Goal: Information Seeking & Learning: Understand process/instructions

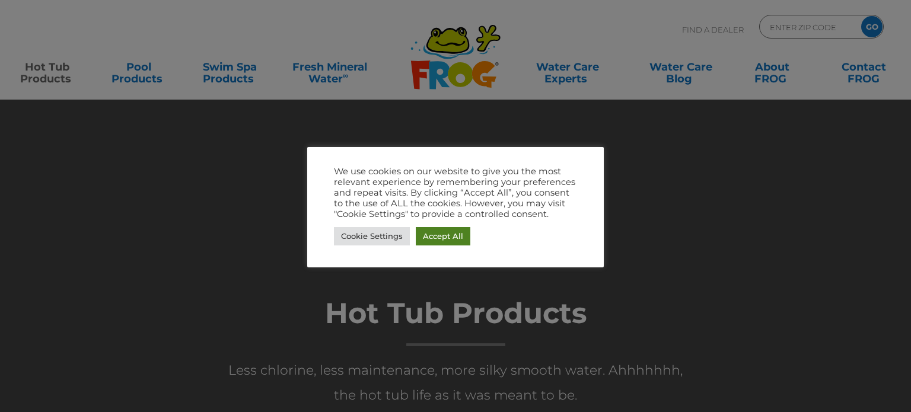
click at [437, 238] on link "Accept All" at bounding box center [443, 236] width 55 height 18
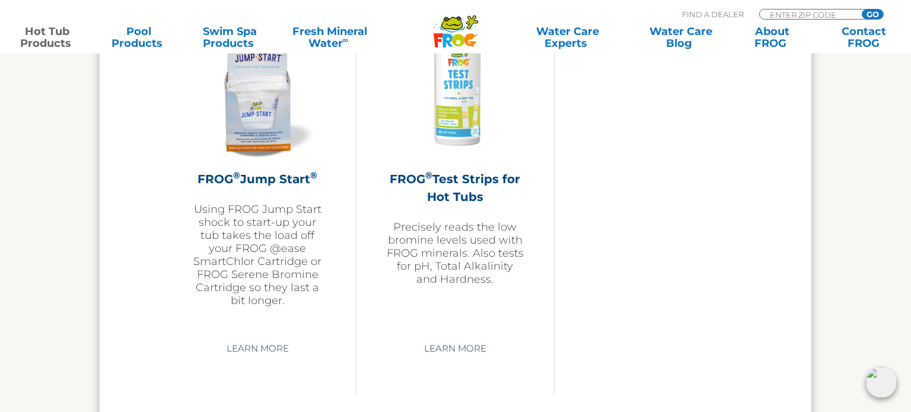
scroll to position [2985, 0]
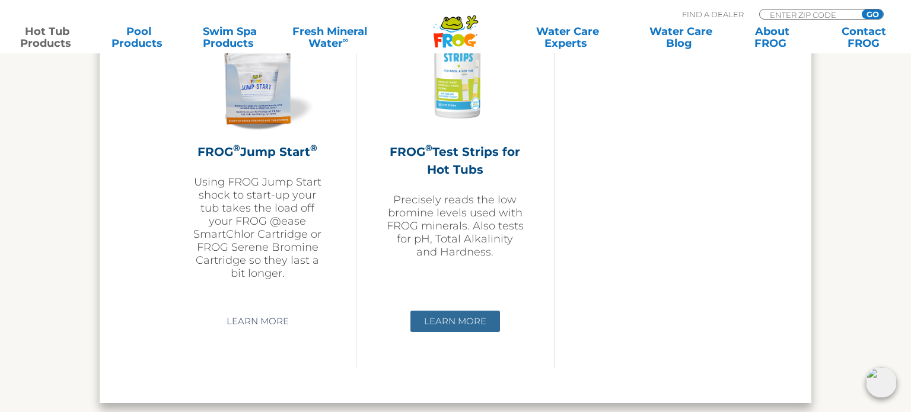
click at [471, 313] on link "Learn More" at bounding box center [456, 321] width 90 height 21
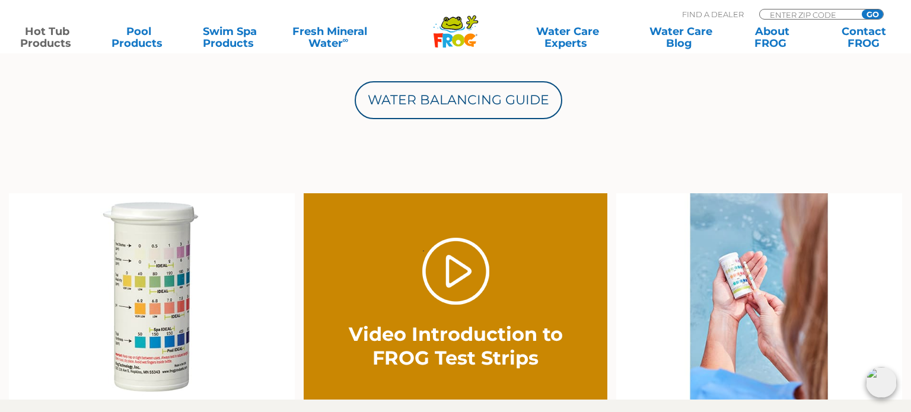
scroll to position [654, 0]
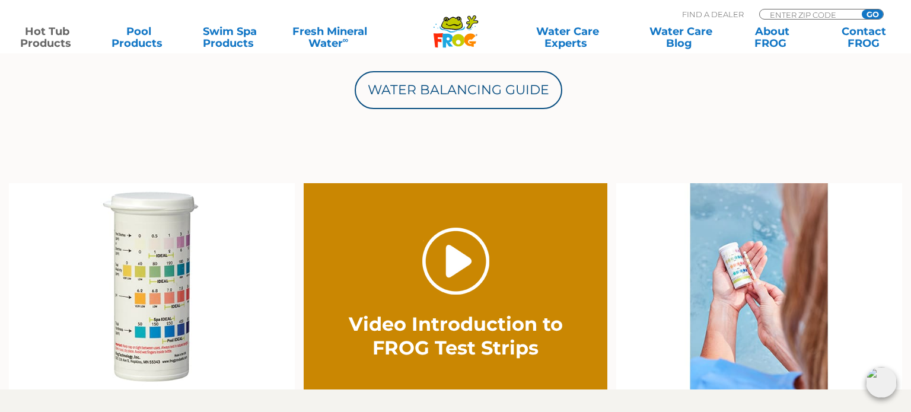
click at [462, 256] on link "." at bounding box center [455, 261] width 67 height 67
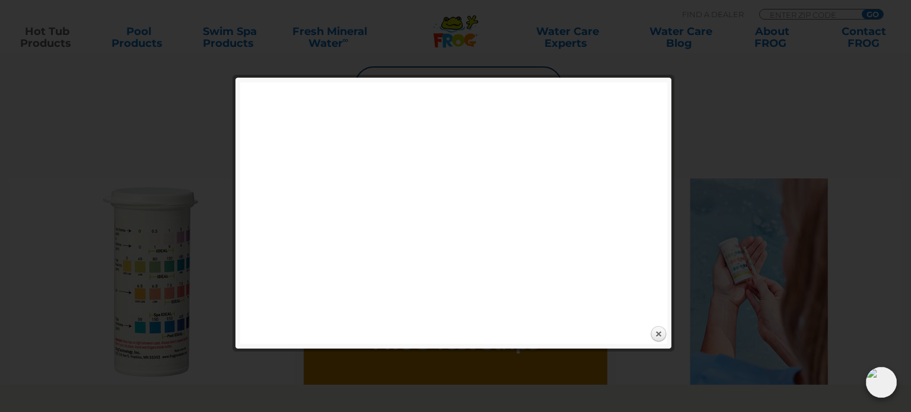
scroll to position [660, 0]
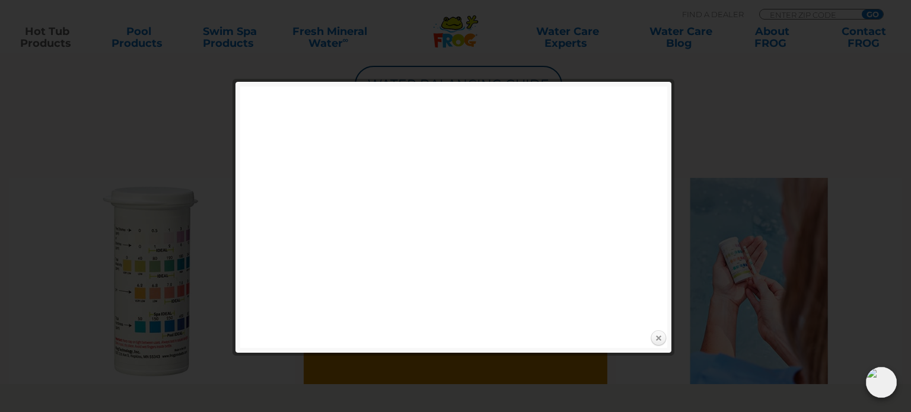
click at [657, 335] on link "Close" at bounding box center [659, 339] width 18 height 18
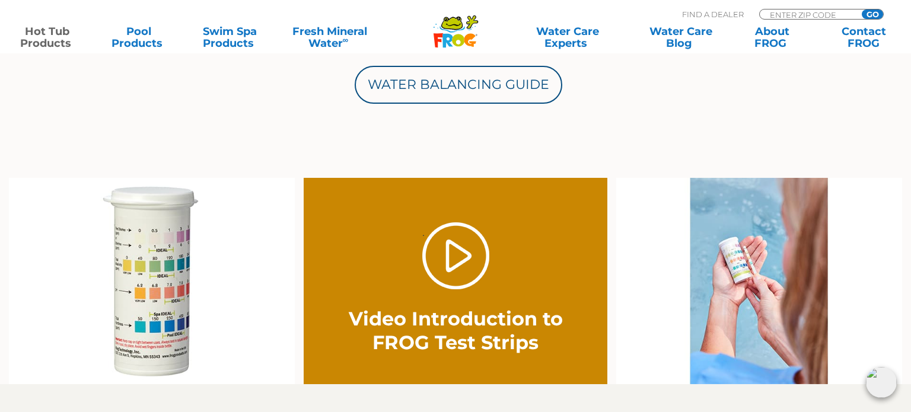
click at [151, 309] on img at bounding box center [152, 281] width 286 height 206
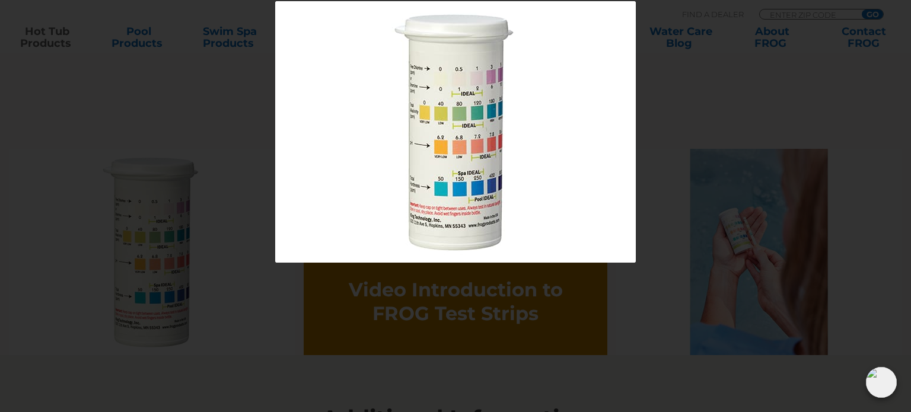
scroll to position [695, 0]
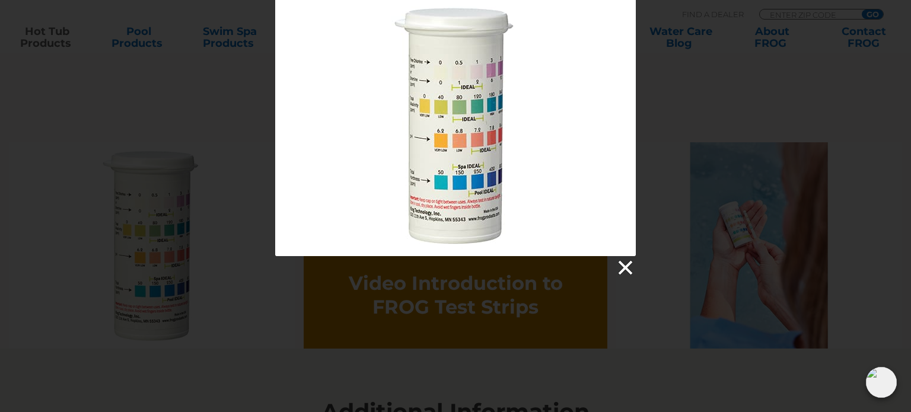
click at [624, 269] on link at bounding box center [625, 268] width 18 height 18
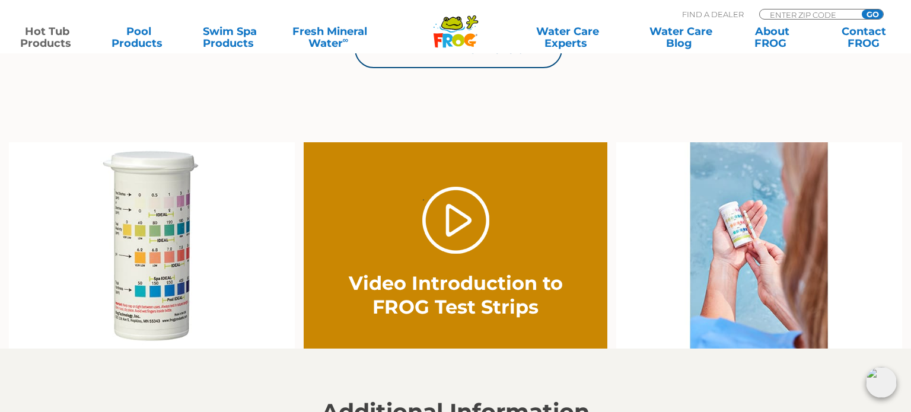
click at [746, 231] on img at bounding box center [759, 245] width 286 height 206
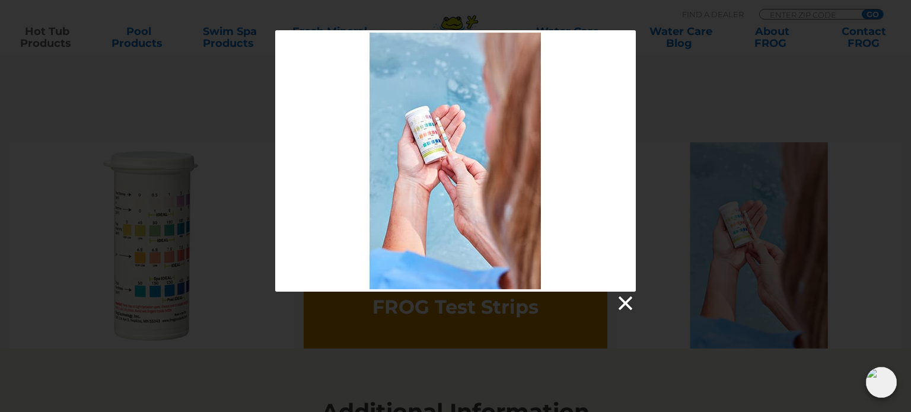
click at [628, 307] on link at bounding box center [625, 304] width 18 height 18
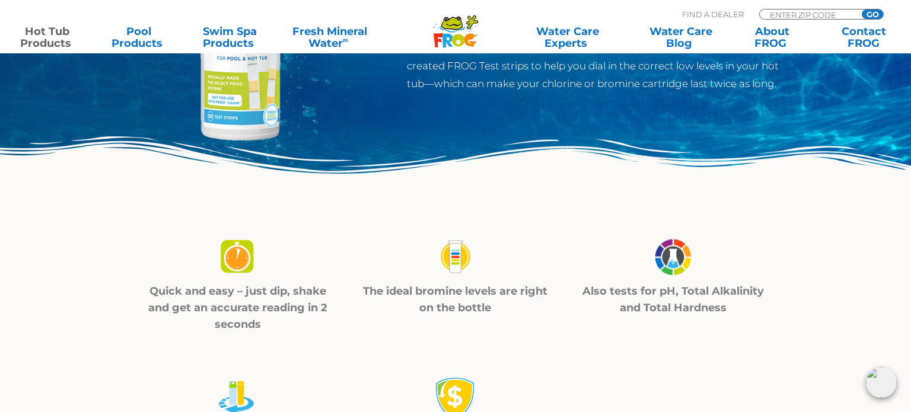
scroll to position [0, 0]
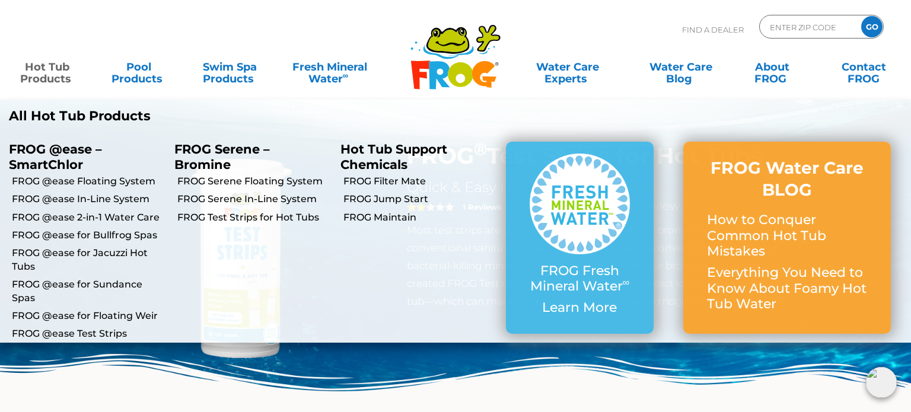
click at [36, 69] on link "Hot Tub Products" at bounding box center [47, 67] width 71 height 24
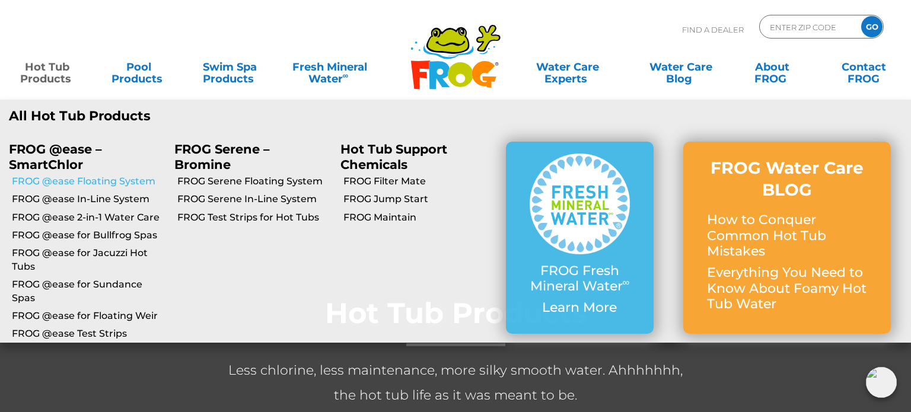
click at [67, 183] on link "FROG @ease Floating System" at bounding box center [89, 181] width 154 height 13
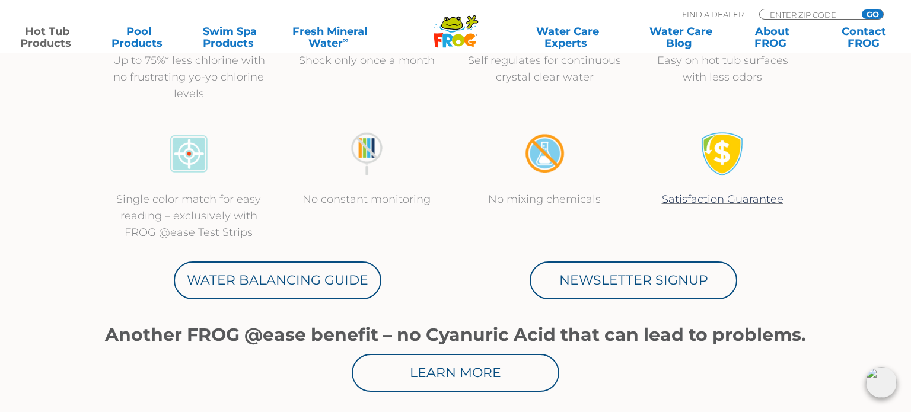
scroll to position [517, 0]
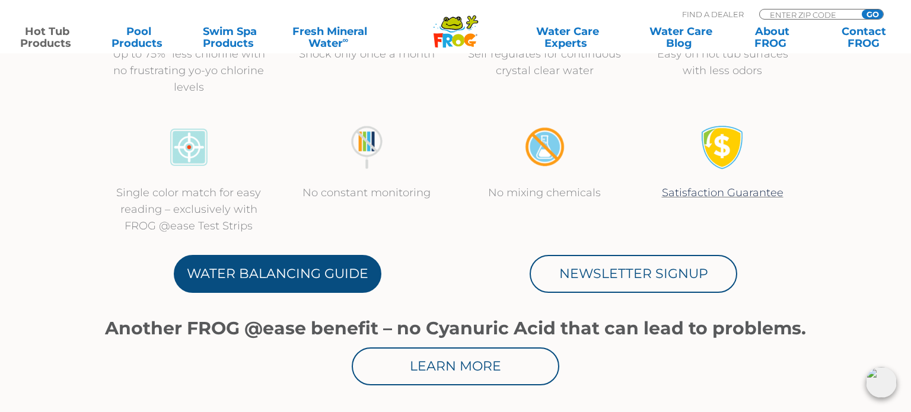
click at [294, 269] on link "Water Balancing Guide" at bounding box center [278, 274] width 208 height 38
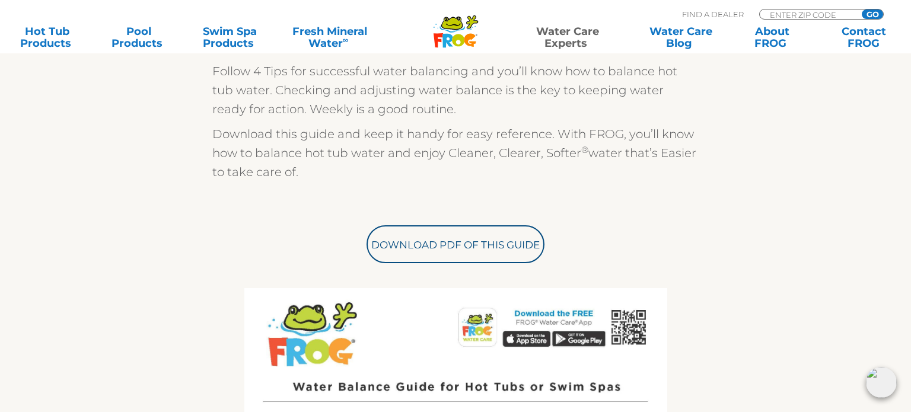
scroll to position [346, 0]
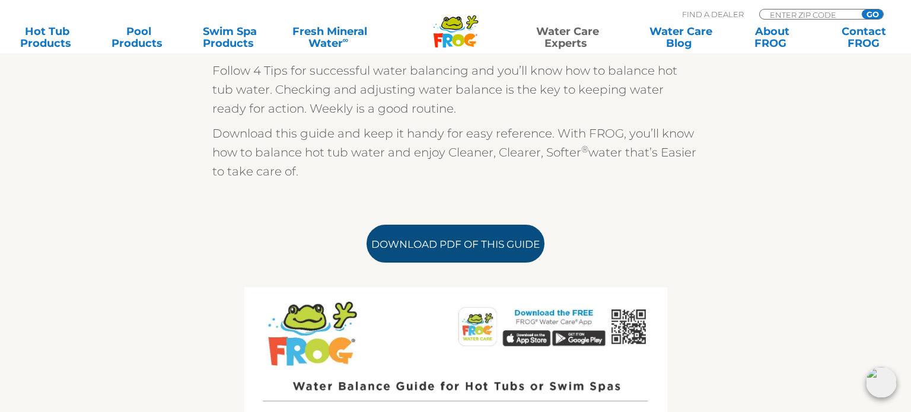
click at [437, 249] on link "Download PDF of this Guide" at bounding box center [456, 244] width 178 height 38
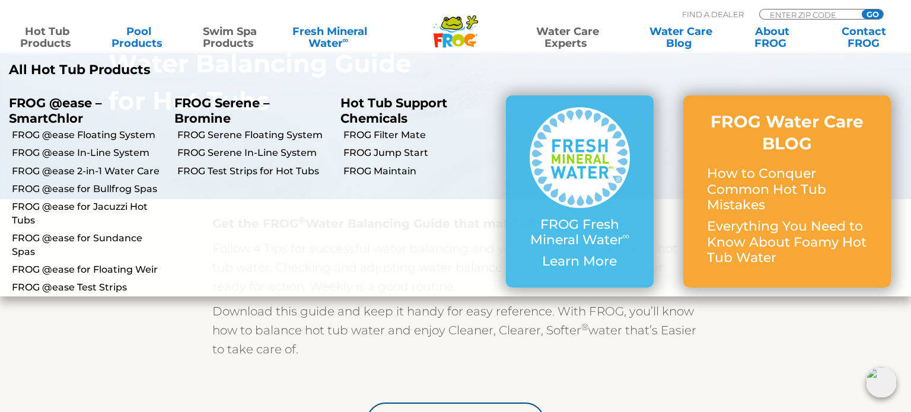
scroll to position [0, 0]
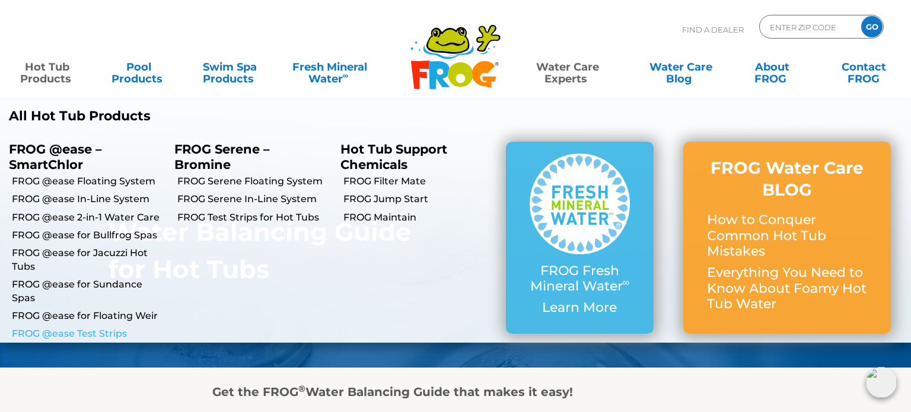
click at [82, 331] on link "FROG @ease Test Strips" at bounding box center [89, 333] width 154 height 13
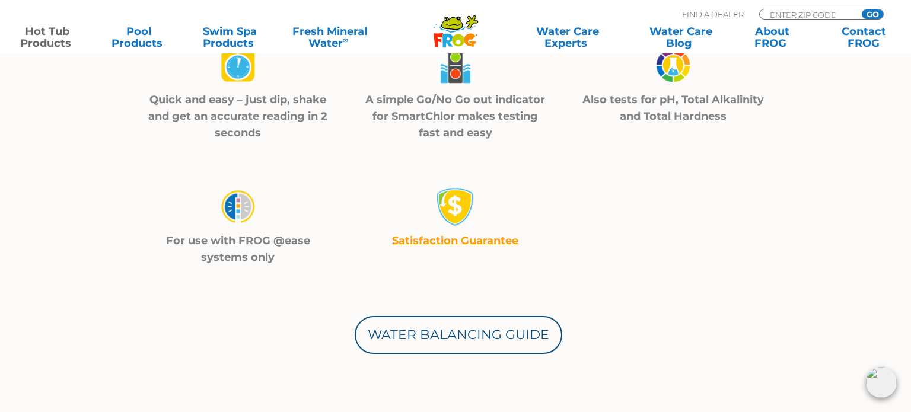
scroll to position [444, 0]
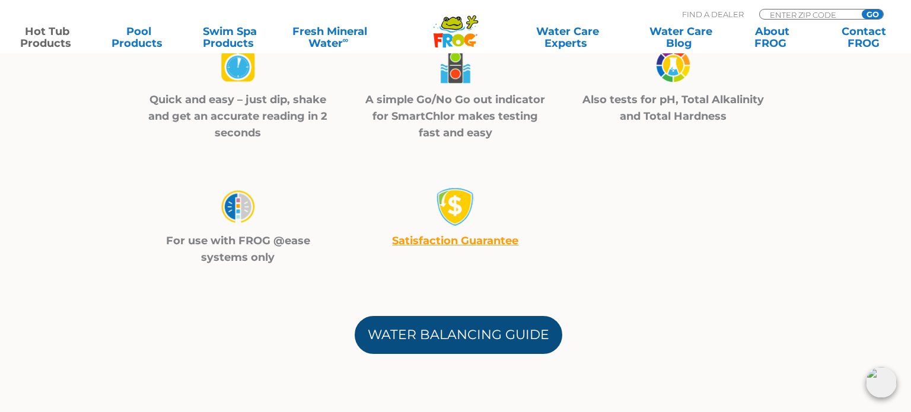
click at [439, 341] on link "Water Balancing Guide" at bounding box center [459, 335] width 208 height 38
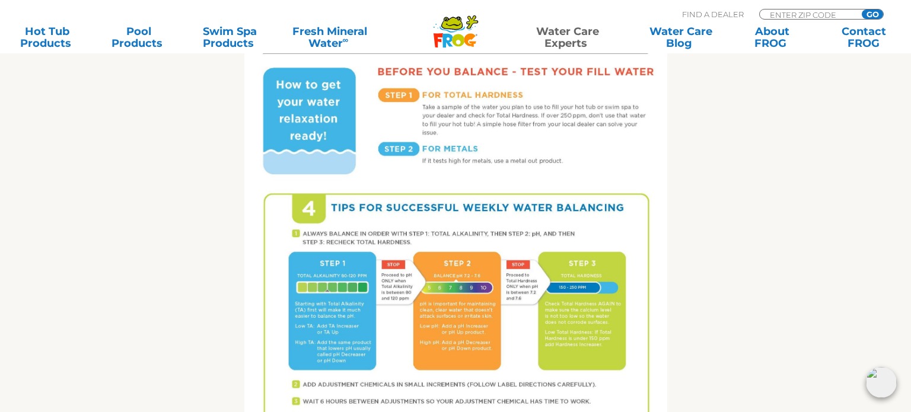
scroll to position [695, 0]
